Goal: Navigation & Orientation: Find specific page/section

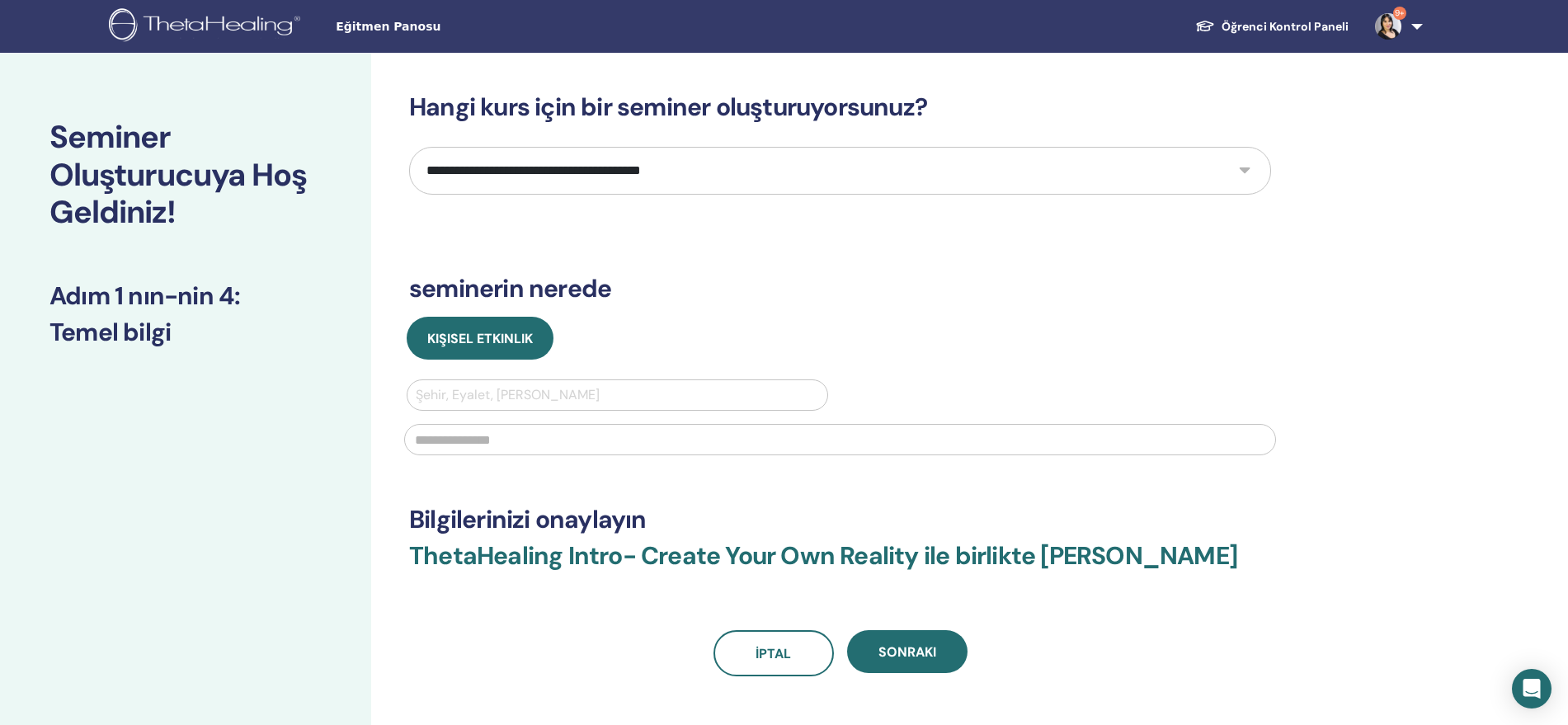
scroll to position [138, 0]
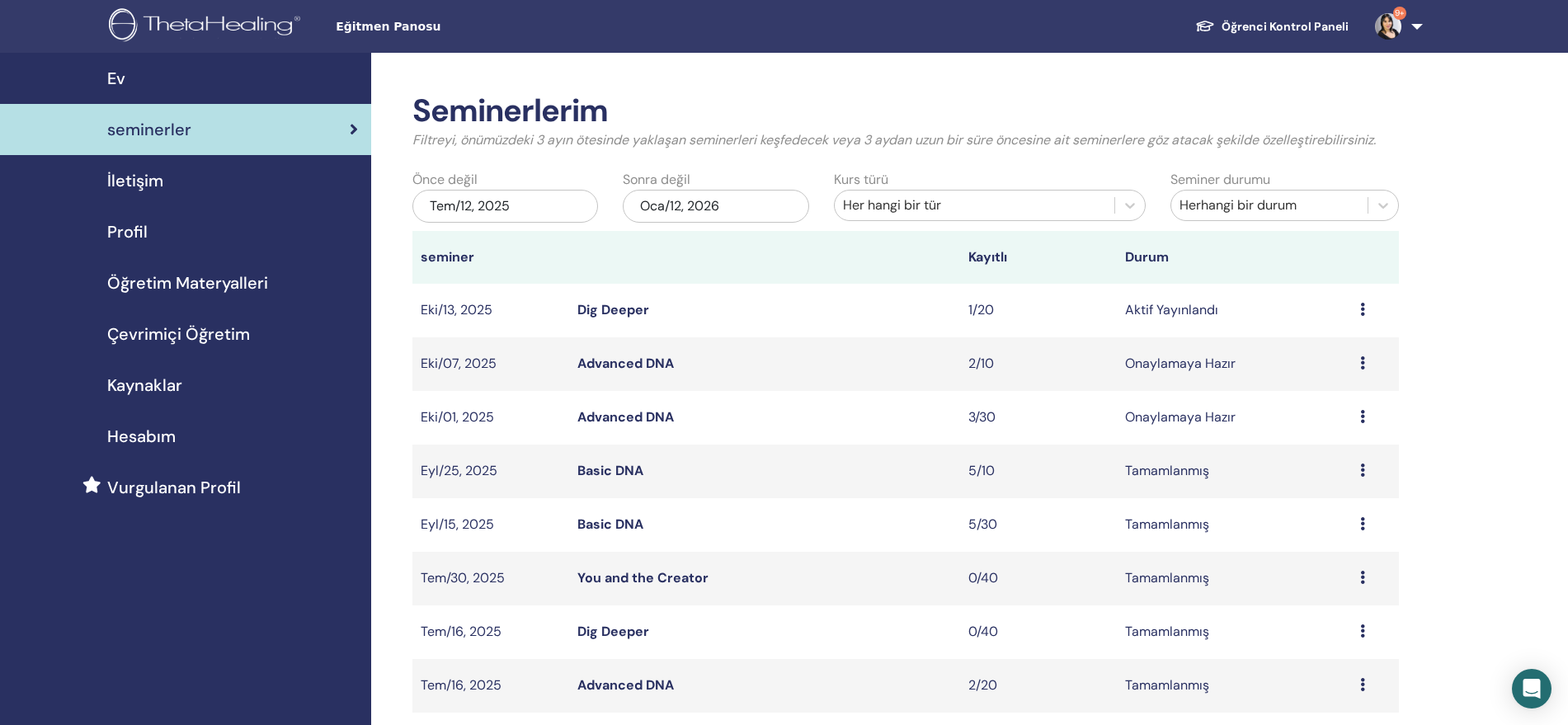
click at [225, 284] on span "Öğretim Materyalleri" at bounding box center [188, 284] width 161 height 25
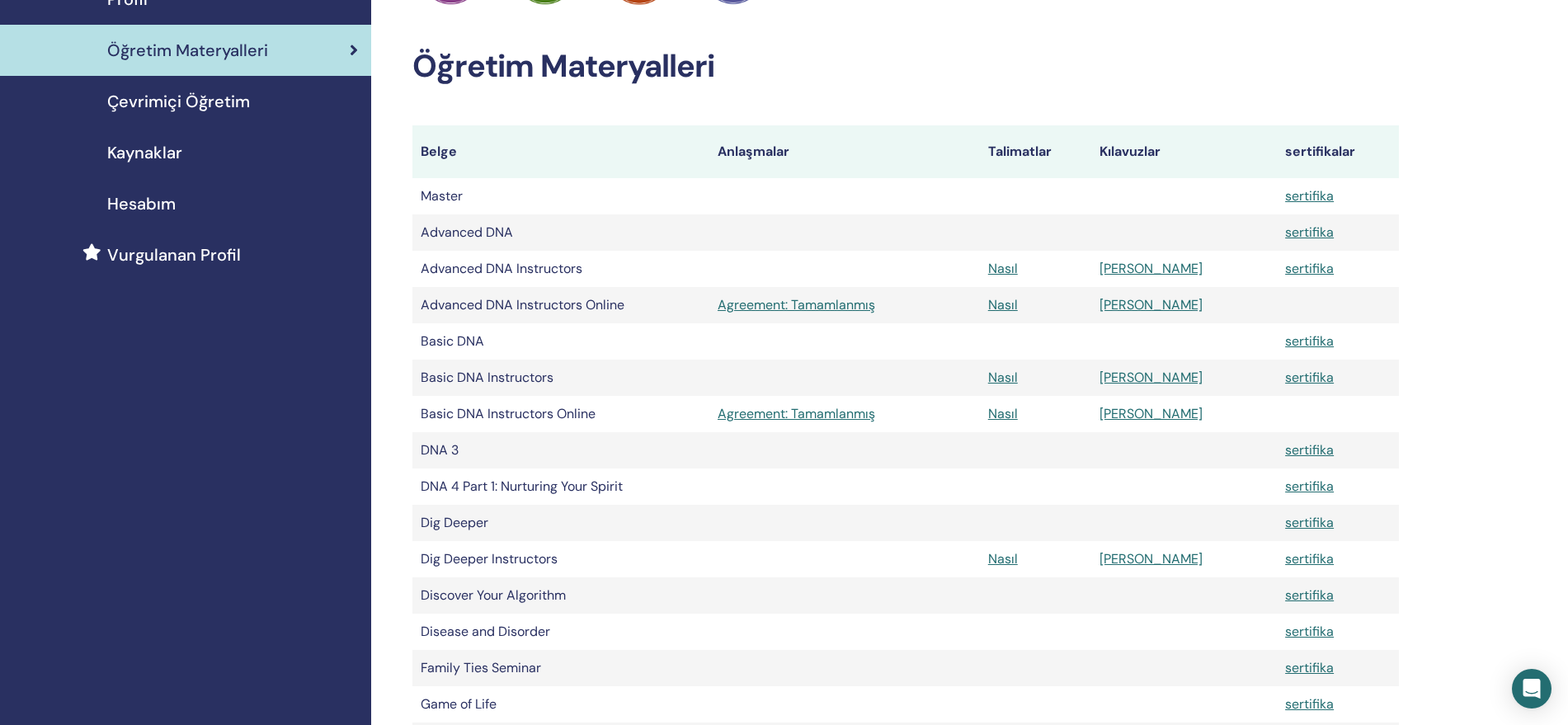
scroll to position [412, 0]
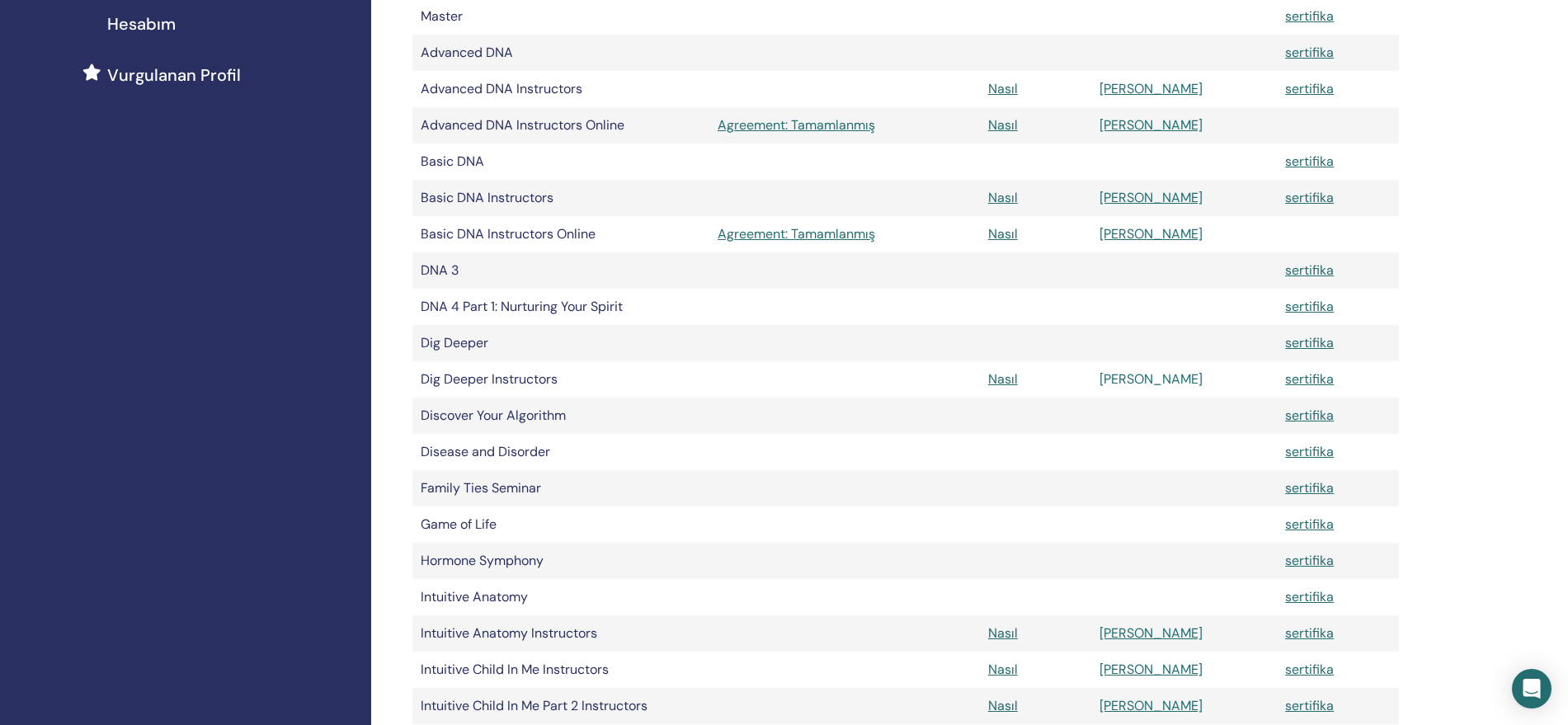
click at [1162, 379] on link "Manuel" at bounding box center [1151, 379] width 103 height 17
